Goal: Information Seeking & Learning: Learn about a topic

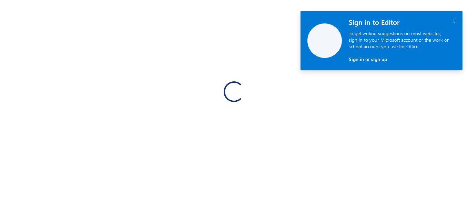
click at [453, 20] on icon "" at bounding box center [454, 21] width 2 height 6
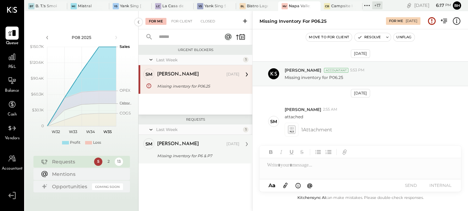
click at [190, 149] on div "[PERSON_NAME] [DATE]" at bounding box center [198, 144] width 82 height 12
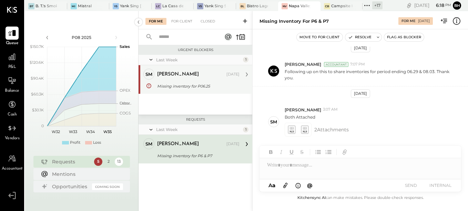
click at [178, 81] on div "[PERSON_NAME] [DATE] Missing inventory for P06.25 attached" at bounding box center [198, 80] width 82 height 22
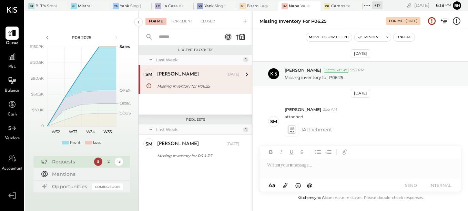
click at [402, 38] on button "Unflag" at bounding box center [403, 37] width 21 height 8
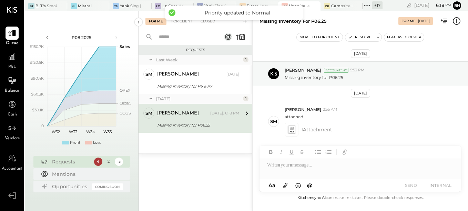
click at [297, 164] on div at bounding box center [359, 165] width 201 height 14
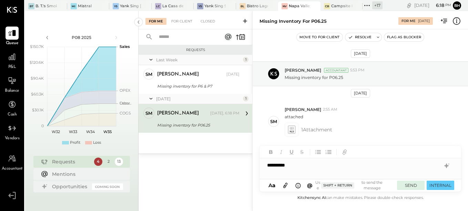
click at [410, 184] on button "SEND" at bounding box center [411, 184] width 28 height 9
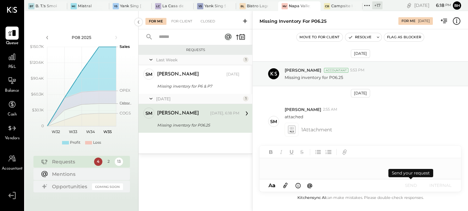
scroll to position [45, 0]
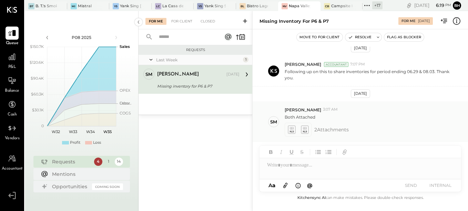
click at [293, 127] on icon at bounding box center [291, 129] width 7 height 8
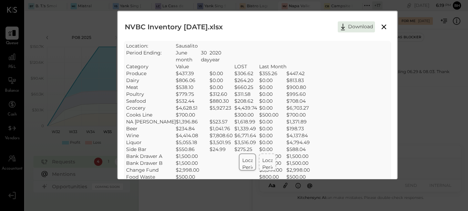
click at [266, 166] on td "Period Ending:" at bounding box center [282, 167] width 41 height 7
click at [248, 160] on td "Location:" at bounding box center [262, 160] width 41 height 7
click at [353, 25] on button "Download" at bounding box center [356, 26] width 37 height 11
click at [329, 73] on div "SheetJS Table Export Location: Sausalito Period Ending: [DATE] month day year C…" at bounding box center [257, 118] width 263 height 152
click at [386, 28] on icon at bounding box center [384, 27] width 8 height 8
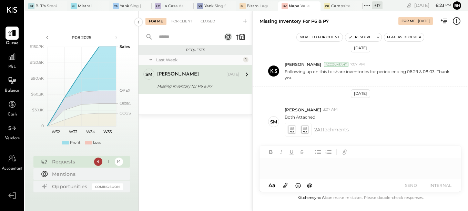
click at [292, 169] on div at bounding box center [359, 165] width 201 height 14
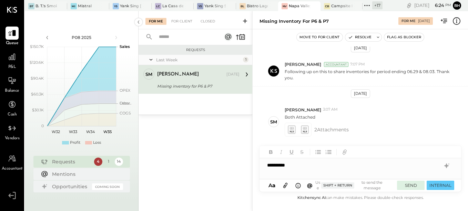
click at [409, 185] on button "SEND" at bounding box center [411, 184] width 28 height 9
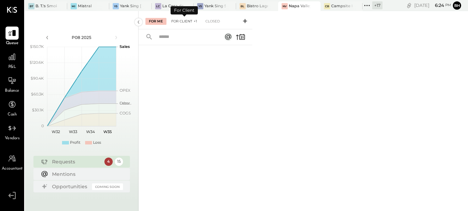
click at [186, 20] on div "For Client +1" at bounding box center [184, 21] width 33 height 7
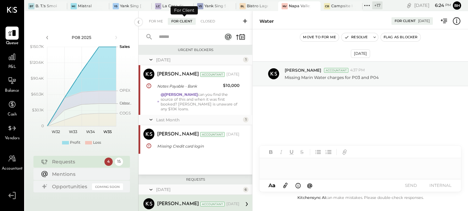
scroll to position [80, 0]
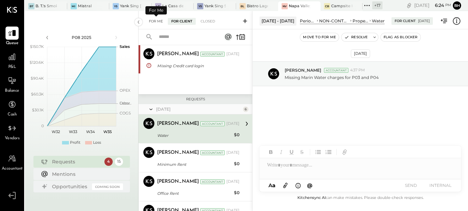
click at [161, 19] on div "For Me" at bounding box center [155, 21] width 21 height 7
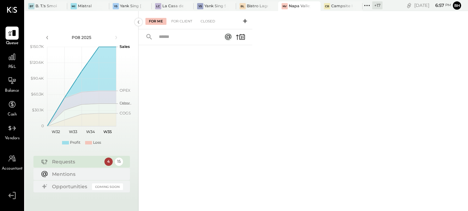
click at [234, 104] on div at bounding box center [195, 119] width 114 height 149
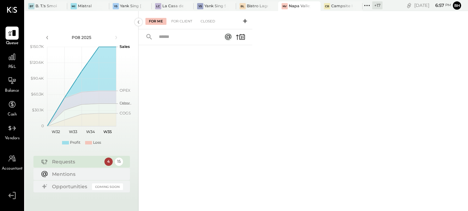
click at [234, 104] on div at bounding box center [195, 119] width 114 height 149
click at [241, 37] on icon at bounding box center [241, 37] width 10 height 10
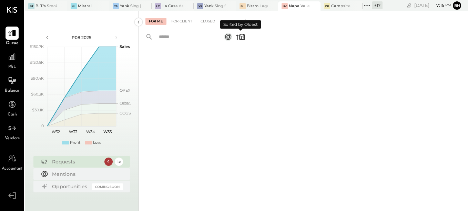
click at [241, 37] on icon at bounding box center [241, 37] width 10 height 10
click at [236, 75] on div at bounding box center [195, 119] width 114 height 149
click at [6, 60] on div at bounding box center [12, 56] width 13 height 13
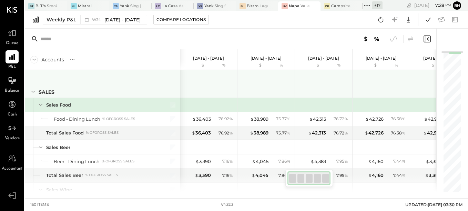
click at [195, 91] on div at bounding box center [209, 82] width 52 height 25
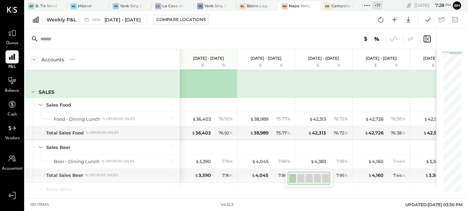
click at [250, 86] on div at bounding box center [267, 82] width 52 height 25
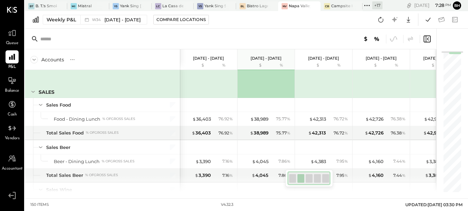
click at [302, 81] on div at bounding box center [324, 82] width 52 height 25
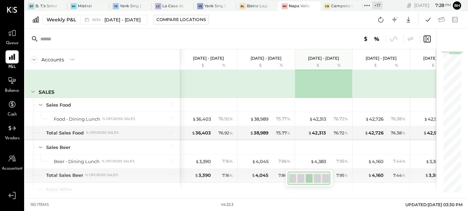
click at [389, 79] on div at bounding box center [382, 82] width 52 height 25
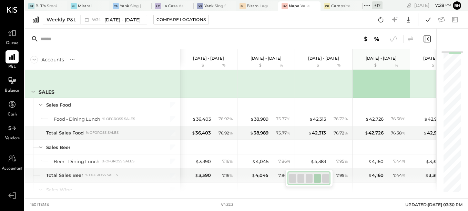
click at [228, 83] on div at bounding box center [209, 82] width 52 height 25
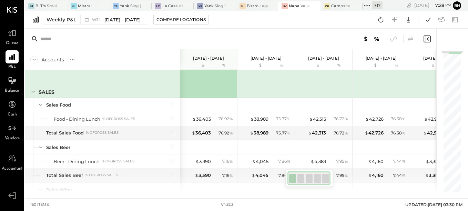
click at [251, 35] on div at bounding box center [230, 39] width 411 height 21
click at [245, 24] on div "Weekly P&L W34 [DATE] - [DATE] Compare Locations Google Sheets Excel" at bounding box center [246, 20] width 443 height 18
click at [257, 28] on div "Weekly P&L W34 [DATE] - [DATE] Compare Locations Google Sheets Excel" at bounding box center [246, 20] width 443 height 18
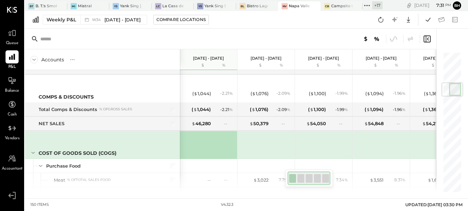
scroll to position [249, 0]
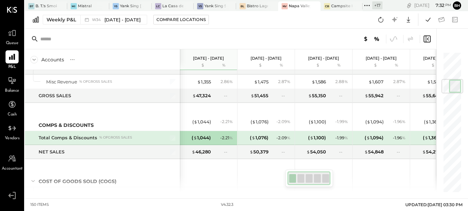
scroll to position [249, 0]
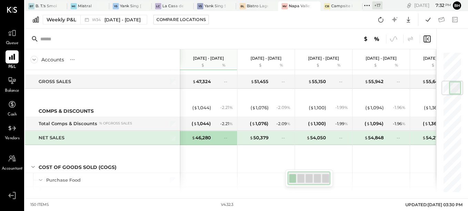
scroll to position [235, 0]
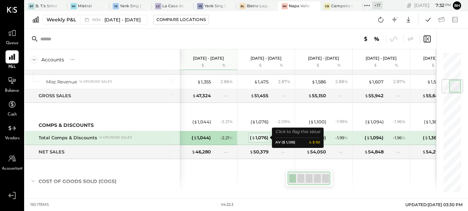
click at [260, 137] on div "( $ 1,076 )" at bounding box center [259, 137] width 19 height 7
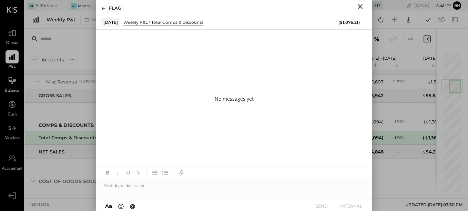
click at [358, 5] on icon "Close" at bounding box center [359, 6] width 5 height 5
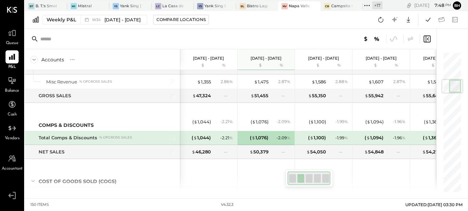
click at [207, 42] on div at bounding box center [230, 39] width 411 height 21
